Goal: Information Seeking & Learning: Learn about a topic

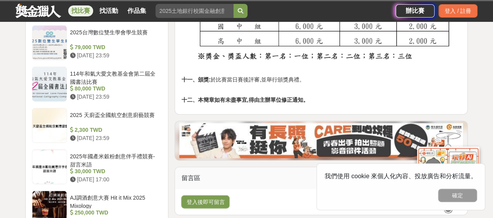
scroll to position [896, 0]
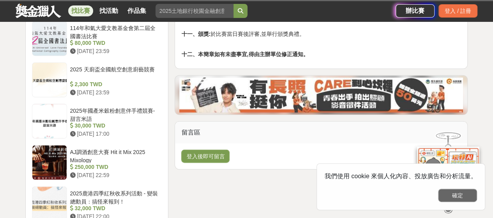
click at [457, 193] on button "確定" at bounding box center [457, 195] width 39 height 13
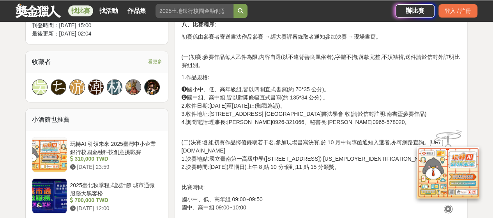
scroll to position [489, 0]
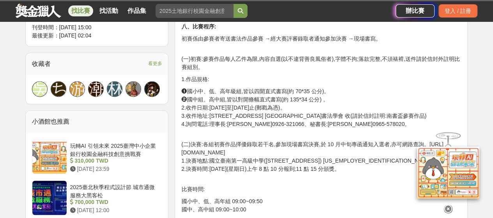
drag, startPoint x: 296, startPoint y: 152, endPoint x: 182, endPoint y: 151, distance: 114.5
click at [182, 151] on p "(二)決賽:各組初賽作品擇優錄取若干名,參加現場書寫決賽,於 10 月中旬專函通知入選者,亦可網路查詢。https://www.facebook.com/Ca…" at bounding box center [321, 160] width 280 height 41
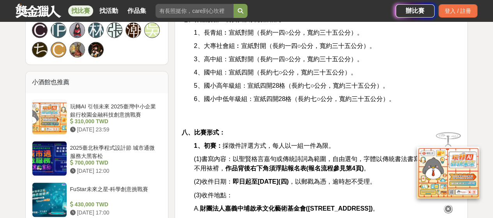
scroll to position [584, 0]
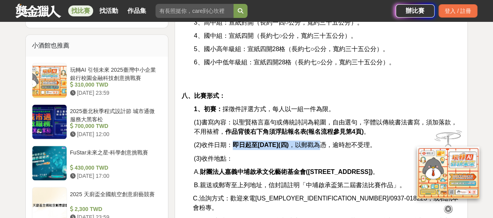
drag, startPoint x: 234, startPoint y: 134, endPoint x: 343, endPoint y: 134, distance: 109.1
click at [343, 141] on span "(2)收件日期： 即日起至114年10月9日(四) ，以郵戳為憑，逾時恕不受理。" at bounding box center [285, 144] width 182 height 7
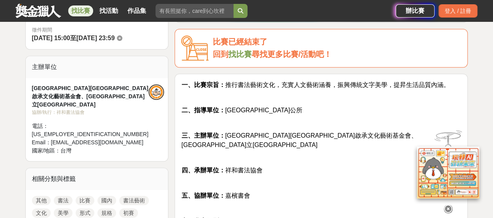
scroll to position [234, 0]
click at [447, 205] on icon at bounding box center [448, 209] width 9 height 9
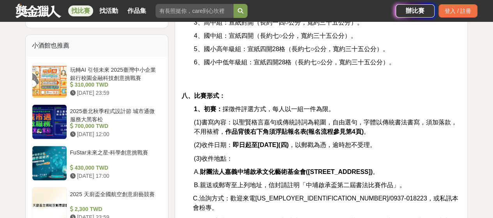
scroll to position [623, 0]
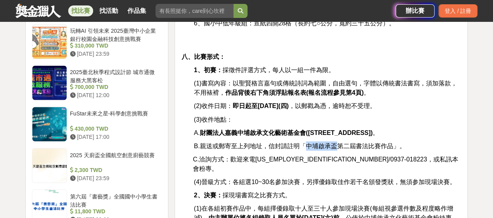
drag, startPoint x: 308, startPoint y: 134, endPoint x: 336, endPoint y: 138, distance: 28.8
click at [336, 142] on span "B.親送或郵寄至上列地址，信封請註明「中埔啟承盃第二屆書法比賽作品」。" at bounding box center [300, 145] width 212 height 7
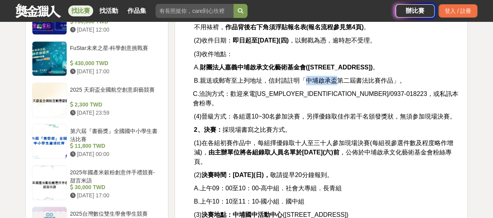
scroll to position [701, 0]
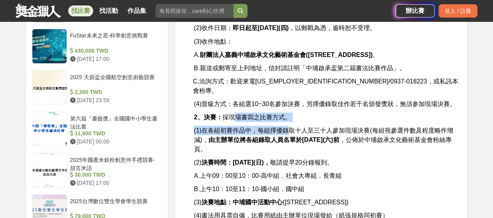
drag, startPoint x: 235, startPoint y: 98, endPoint x: 288, endPoint y: 102, distance: 53.1
click at [288, 102] on div "一、比賽宗旨： 推行書法藝術文化，充實人文藝術涵養，振興傳統文字美學，提昇生活品質內涵。 二、指導單位： 中埔鄉公所 三、主辦單位： 嘉義縣中埔啟承文化藝術基…" at bounding box center [321, 187] width 280 height 1150
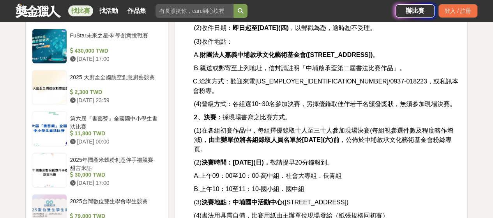
click at [302, 136] on strong "由主辦單位將各組錄取人員名單於10月18日(六)前" at bounding box center [273, 139] width 131 height 7
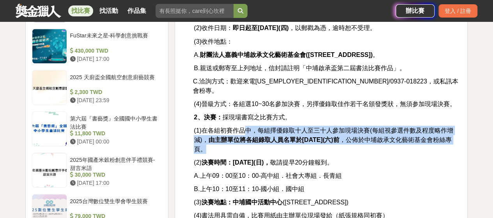
drag, startPoint x: 244, startPoint y: 114, endPoint x: 331, endPoint y: 125, distance: 87.2
click at [331, 125] on p "(1)在各組初賽作品中，每組擇優錄取十人至三十人參加現場決賽(每組視參選件數及程度略作增減)， 由主辦單位將各組錄取人員名單於10月18日(六)前 ，公佈於中…" at bounding box center [327, 139] width 267 height 28
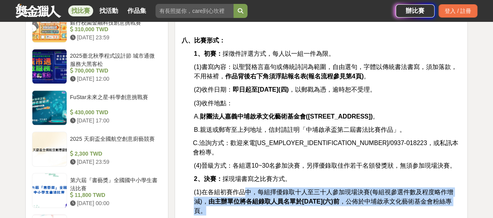
scroll to position [623, 0]
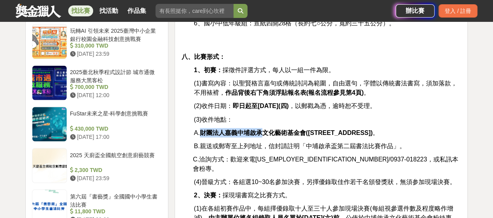
drag, startPoint x: 198, startPoint y: 122, endPoint x: 263, endPoint y: 126, distance: 64.4
click at [263, 129] on span "A. 財團法人嘉義中埔啟承文化藝術基金會(嘉義縣中埔鄉和睦村1鄰司公廍3號) 。" at bounding box center [286, 132] width 185 height 7
click at [225, 142] on span "B.親送或郵寄至上列地址，信封請註明「中埔啟承盃第二屆書法比賽作品」。" at bounding box center [300, 145] width 212 height 7
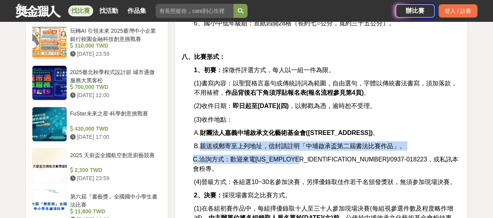
drag, startPoint x: 199, startPoint y: 134, endPoint x: 291, endPoint y: 141, distance: 92.6
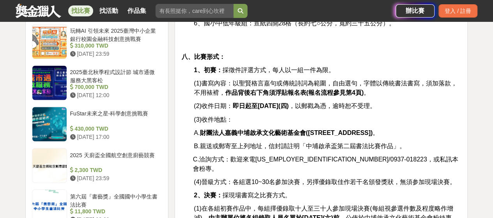
click at [312, 155] on span "C.洽詢方式：歡迎來電05-2530015/0937-018223，或私訊本會粉專。" at bounding box center [325, 163] width 265 height 16
drag, startPoint x: 291, startPoint y: 148, endPoint x: 344, endPoint y: 152, distance: 53.1
click at [344, 155] on span "C.洽詢方式：歡迎來電05-2530015/0937-018223，或私訊本會粉專。" at bounding box center [325, 163] width 265 height 16
drag, startPoint x: 245, startPoint y: 159, endPoint x: 294, endPoint y: 166, distance: 49.9
click at [294, 178] on span "(4)晉級方式：各組選10~30名參加決賽，另擇優錄取佳作若干名頒發獎狀，無須参加現場決賽。" at bounding box center [325, 181] width 262 height 7
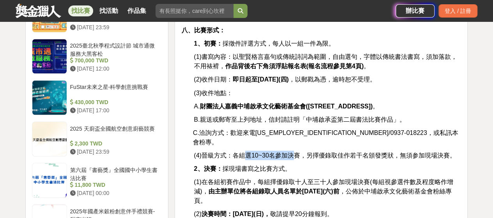
scroll to position [662, 0]
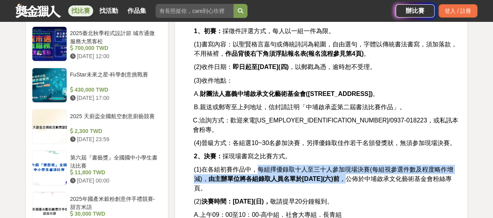
drag, startPoint x: 260, startPoint y: 148, endPoint x: 353, endPoint y: 158, distance: 93.3
click at [353, 166] on span "(1)在各組初賽作品中，每組擇優錄取十人至三十人參加現場決賽(每組視參選件數及程度略作增減)， 由主辦單位將各組錄取人員名單於10月18日(六)前 ，公佈於中…" at bounding box center [323, 178] width 259 height 25
click at [331, 175] on strong "由主辦單位將各組錄取人員名單於10月18日(六)前" at bounding box center [273, 178] width 131 height 7
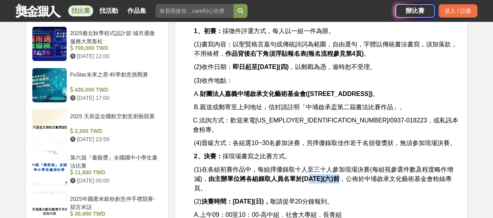
drag, startPoint x: 311, startPoint y: 160, endPoint x: 346, endPoint y: 160, distance: 35.4
click at [346, 166] on span "(1)在各組初賽作品中，每組擇優錄取十人至三十人參加現場決賽(每組視參選件數及程度略作增減)， 由主辦單位將各組錄取人員名單於10月18日(六)前 ，公佈於中…" at bounding box center [323, 178] width 259 height 25
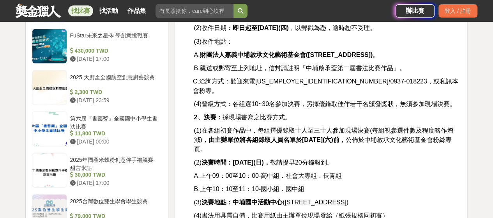
click at [270, 159] on strong "決賽時間：114年11月2日(日)，" at bounding box center [235, 162] width 69 height 7
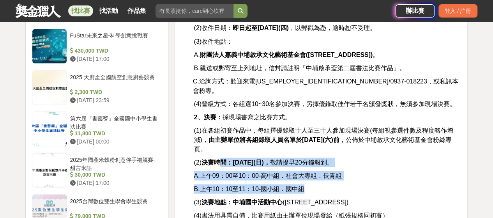
drag, startPoint x: 219, startPoint y: 141, endPoint x: 331, endPoint y: 162, distance: 114.1
click at [331, 162] on div "一、比賽宗旨： 推行書法藝術文化，充實人文藝術涵養，振興傳統文字美學，提昇生活品質內涵。 二、指導單位： 中埔鄉公所 三、主辦單位： 嘉義縣中埔啟承文化藝術基…" at bounding box center [321, 187] width 280 height 1150
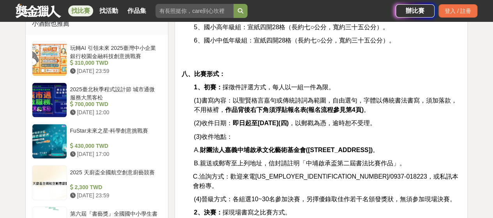
scroll to position [623, 0]
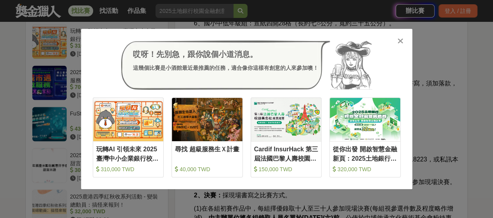
click at [402, 40] on icon at bounding box center [400, 41] width 6 height 8
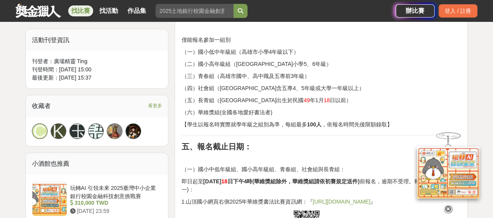
scroll to position [584, 0]
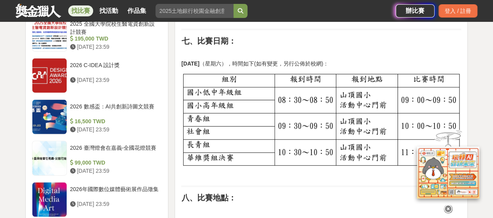
scroll to position [896, 0]
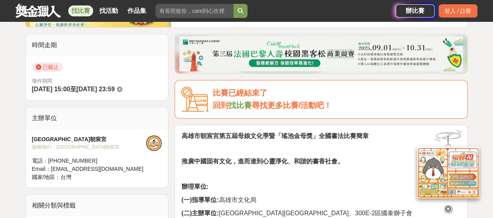
scroll to position [195, 0]
